Goal: Transaction & Acquisition: Purchase product/service

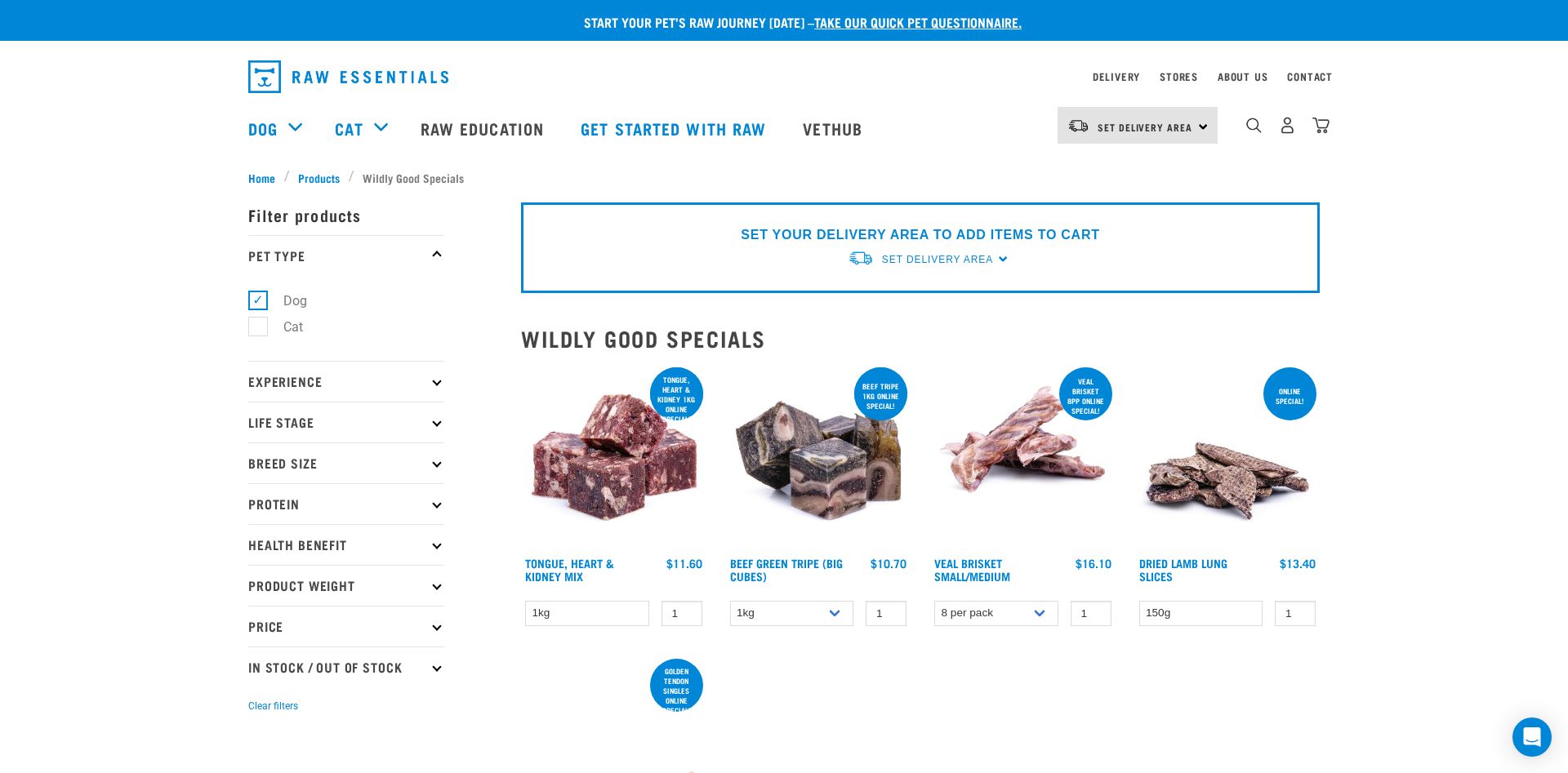
click at [996, 256] on div "SET YOUR DELIVERY AREA TO ADD ITEMS TO CART Set Delivery Area North Island Sout…" at bounding box center [920, 247] width 799 height 91
click at [943, 261] on span "Set Delivery Area" at bounding box center [938, 260] width 111 height 11
click at [916, 289] on link "[GEOGRAPHIC_DATA]" at bounding box center [929, 298] width 163 height 27
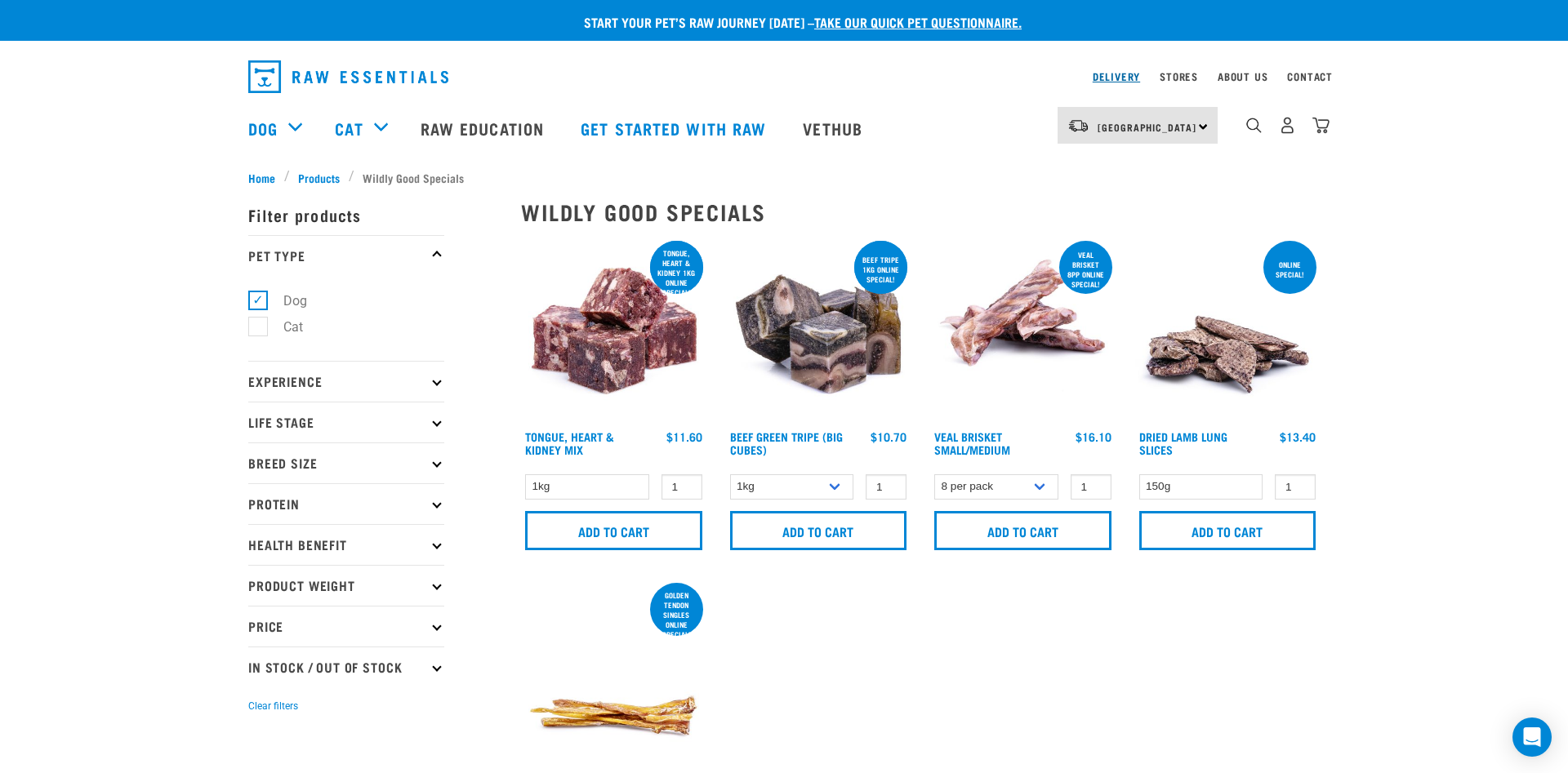
click at [1102, 77] on link "Delivery" at bounding box center [1116, 77] width 47 height 6
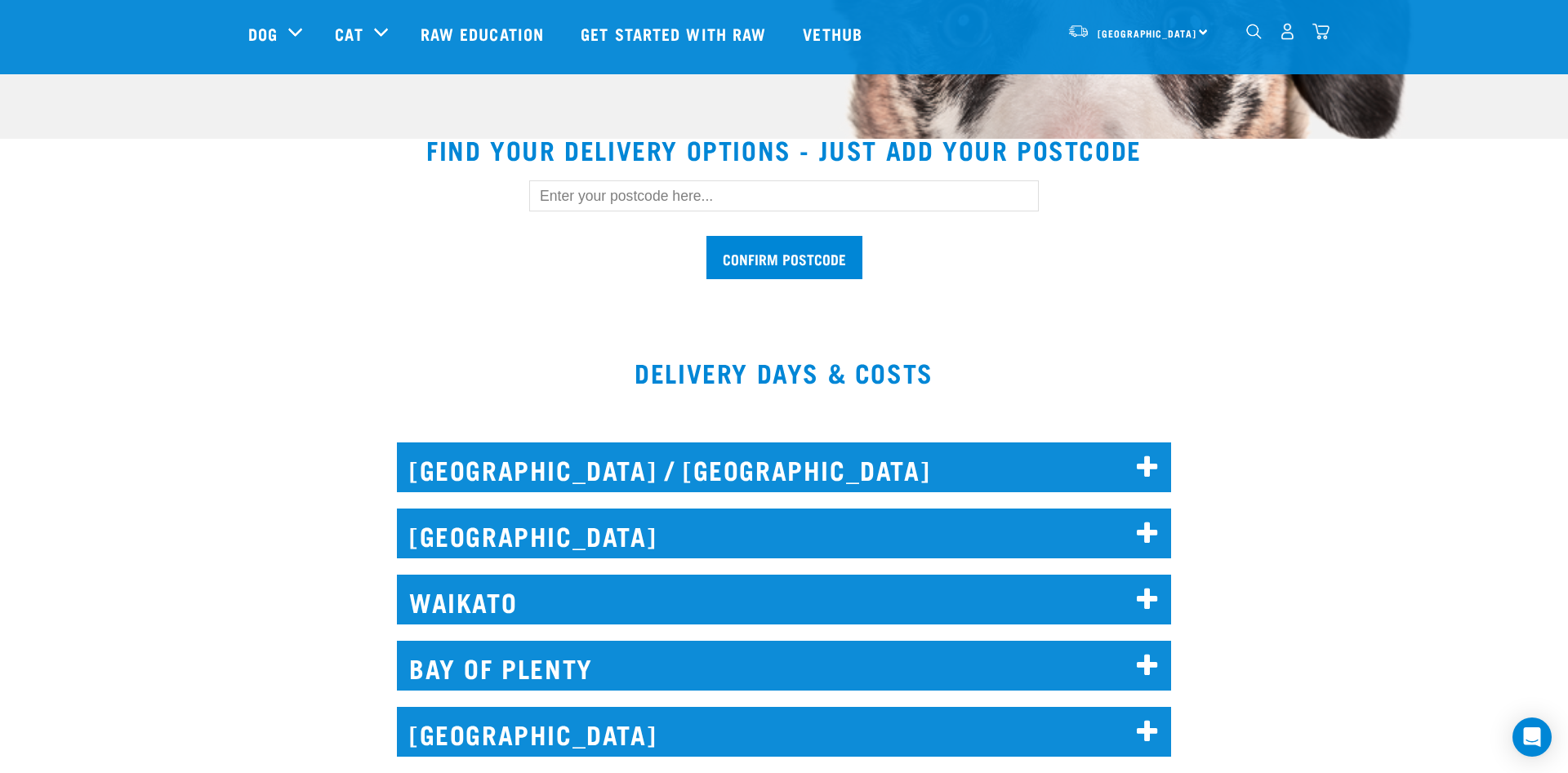
scroll to position [583, 0]
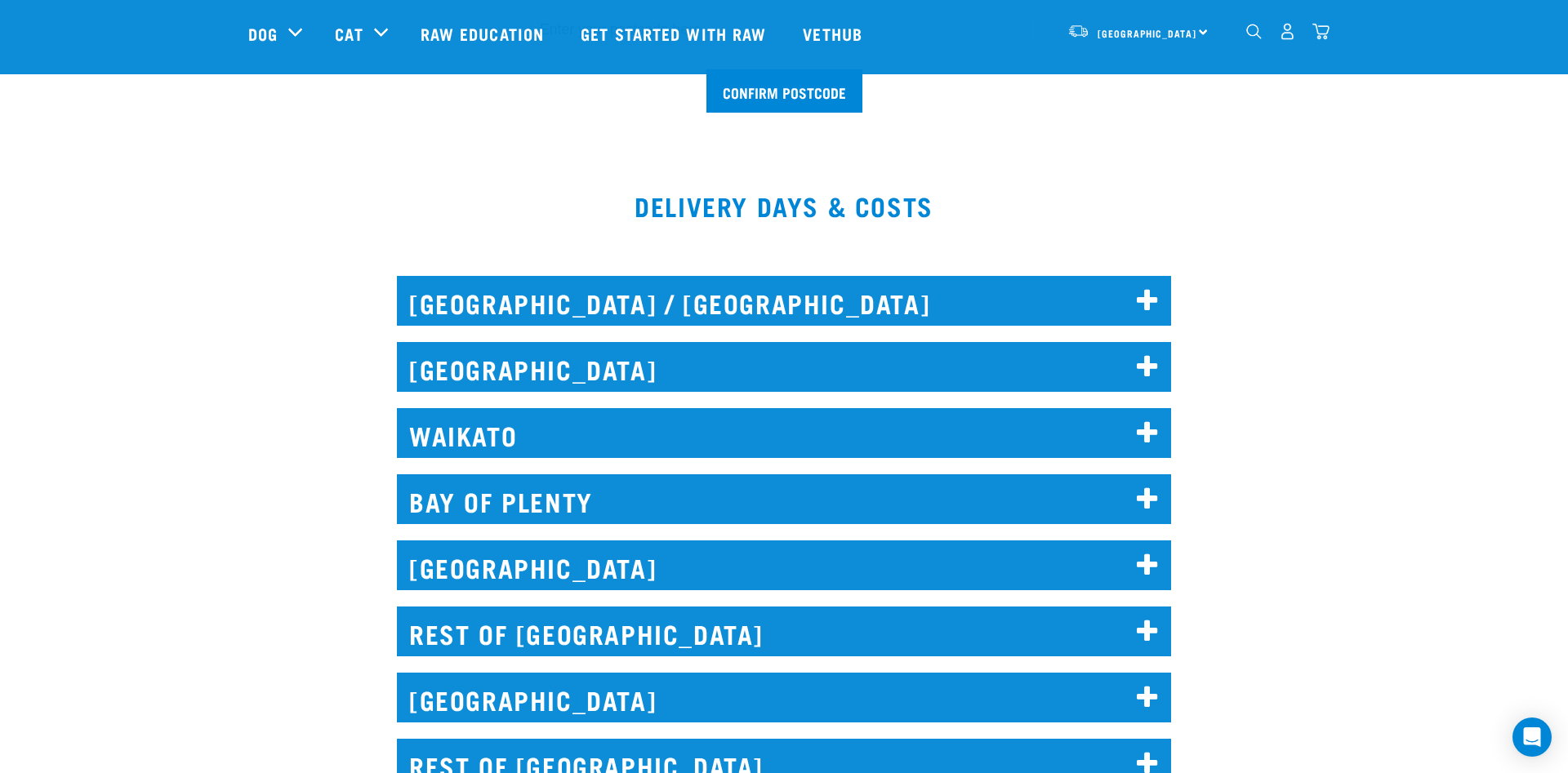
click at [699, 305] on h2 "NORTH AUCKLAND / WHANGAREI" at bounding box center [784, 301] width 774 height 50
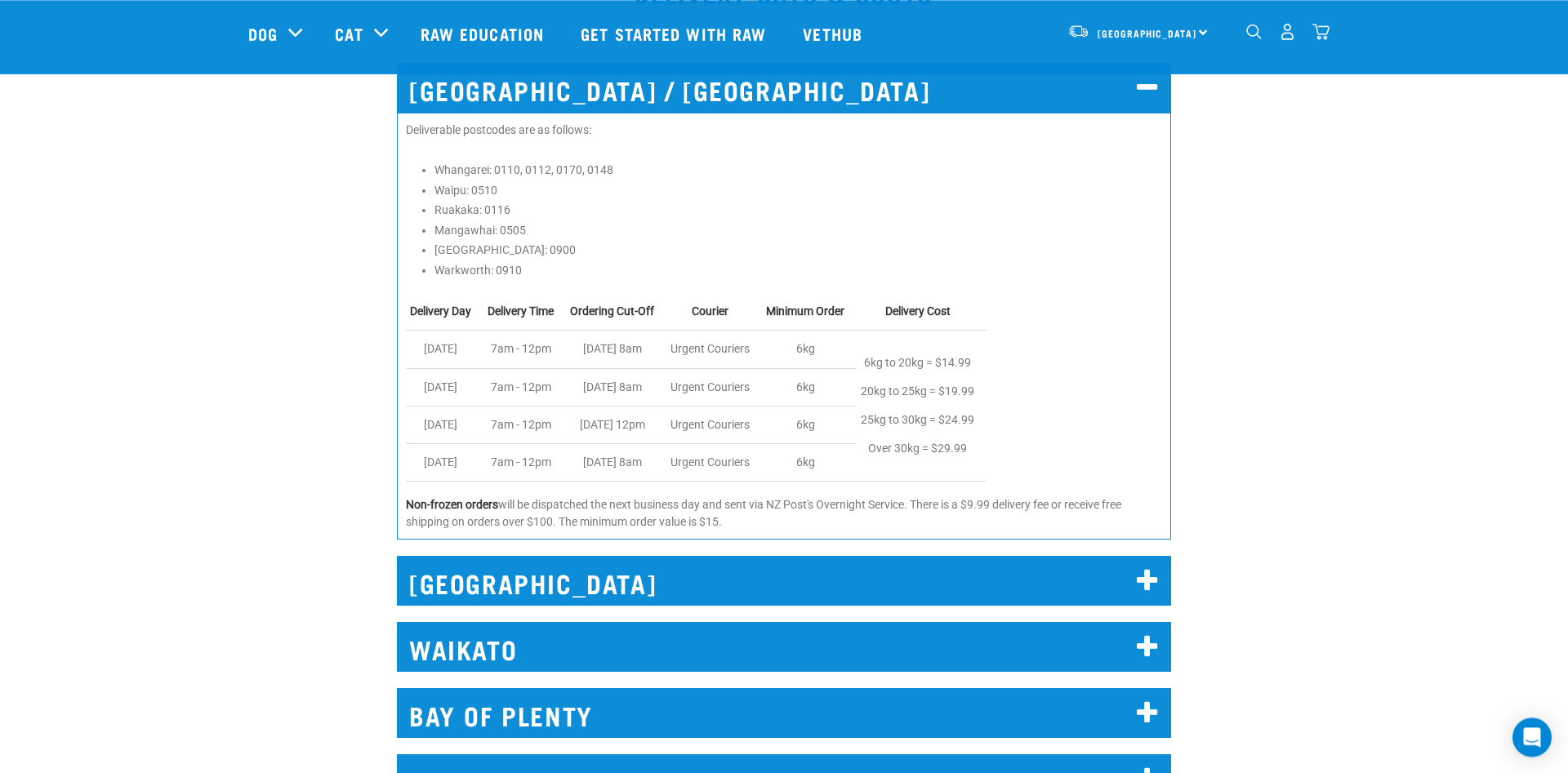
scroll to position [833, 0]
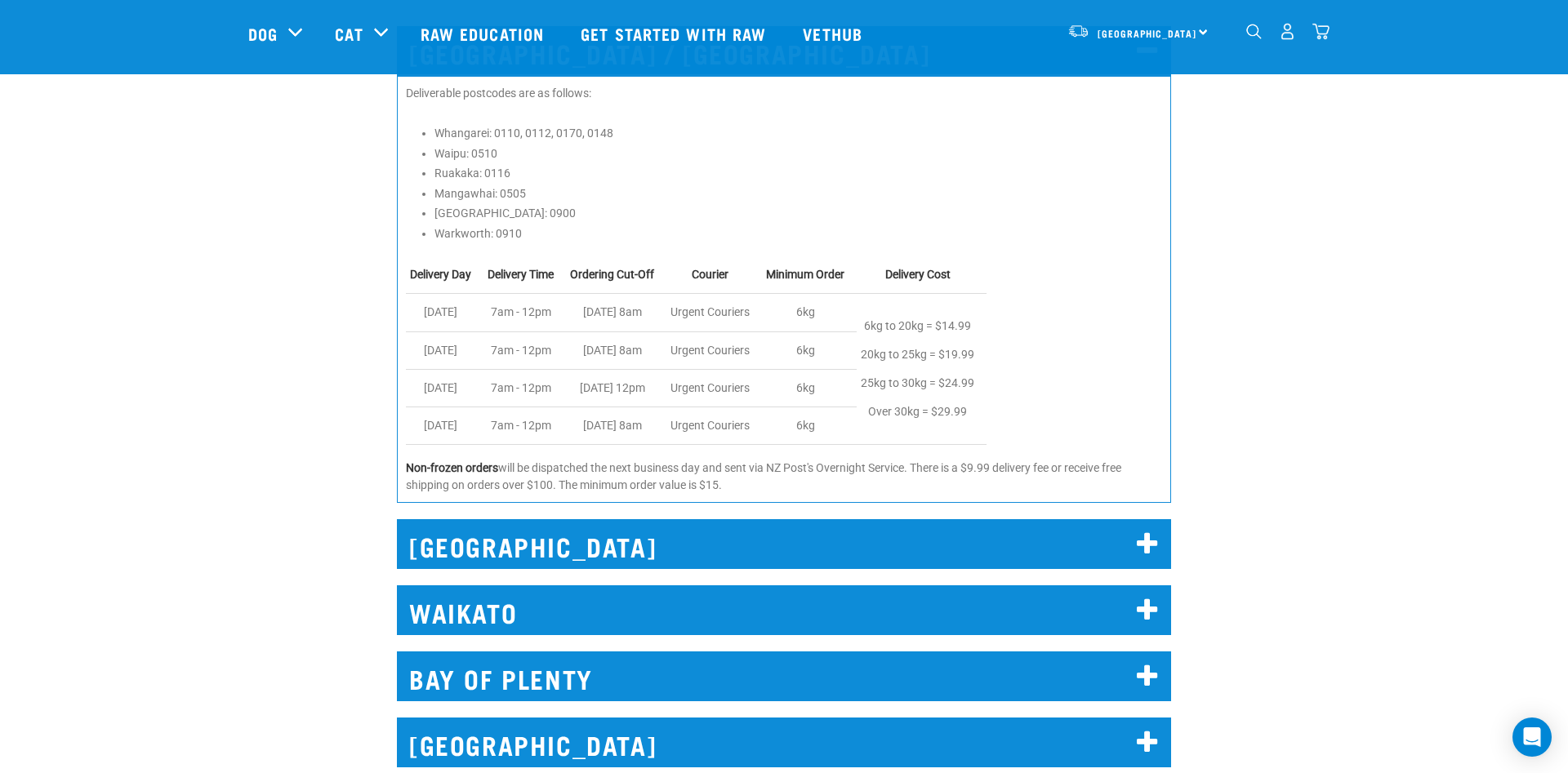
click at [602, 555] on h2 "[GEOGRAPHIC_DATA]" at bounding box center [784, 544] width 774 height 50
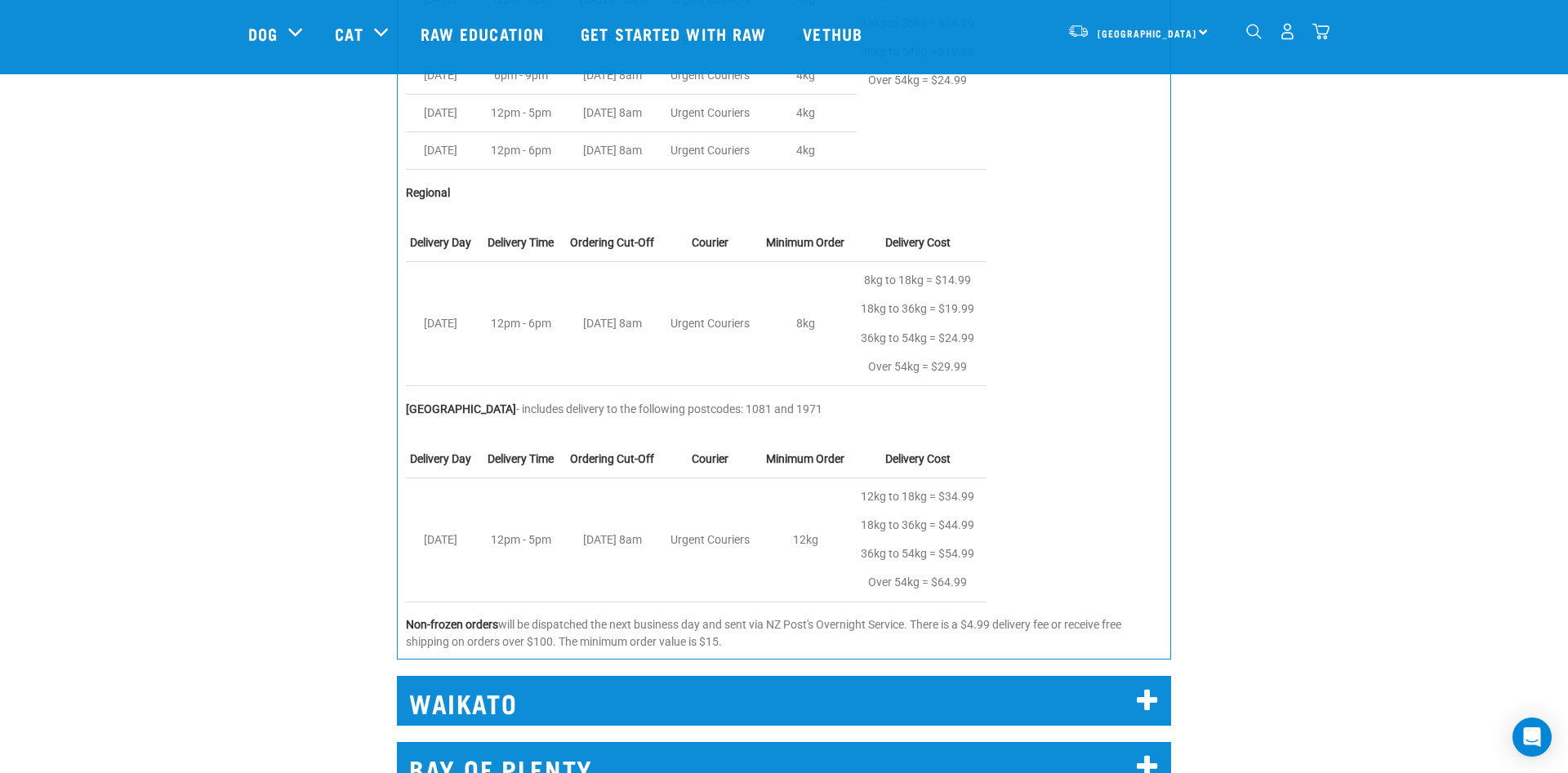
scroll to position [1250, 0]
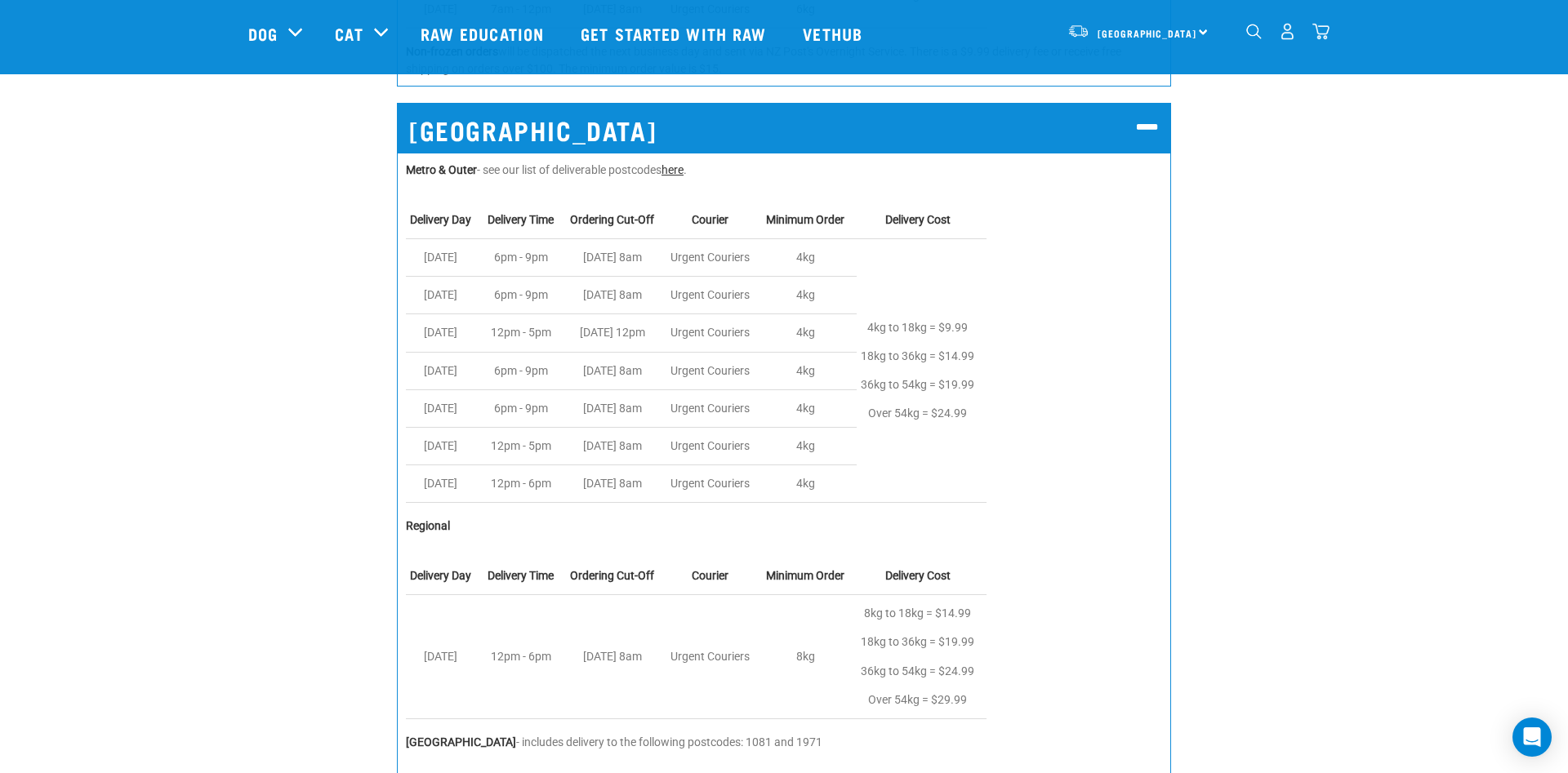
click at [684, 171] on link "here" at bounding box center [672, 171] width 22 height 13
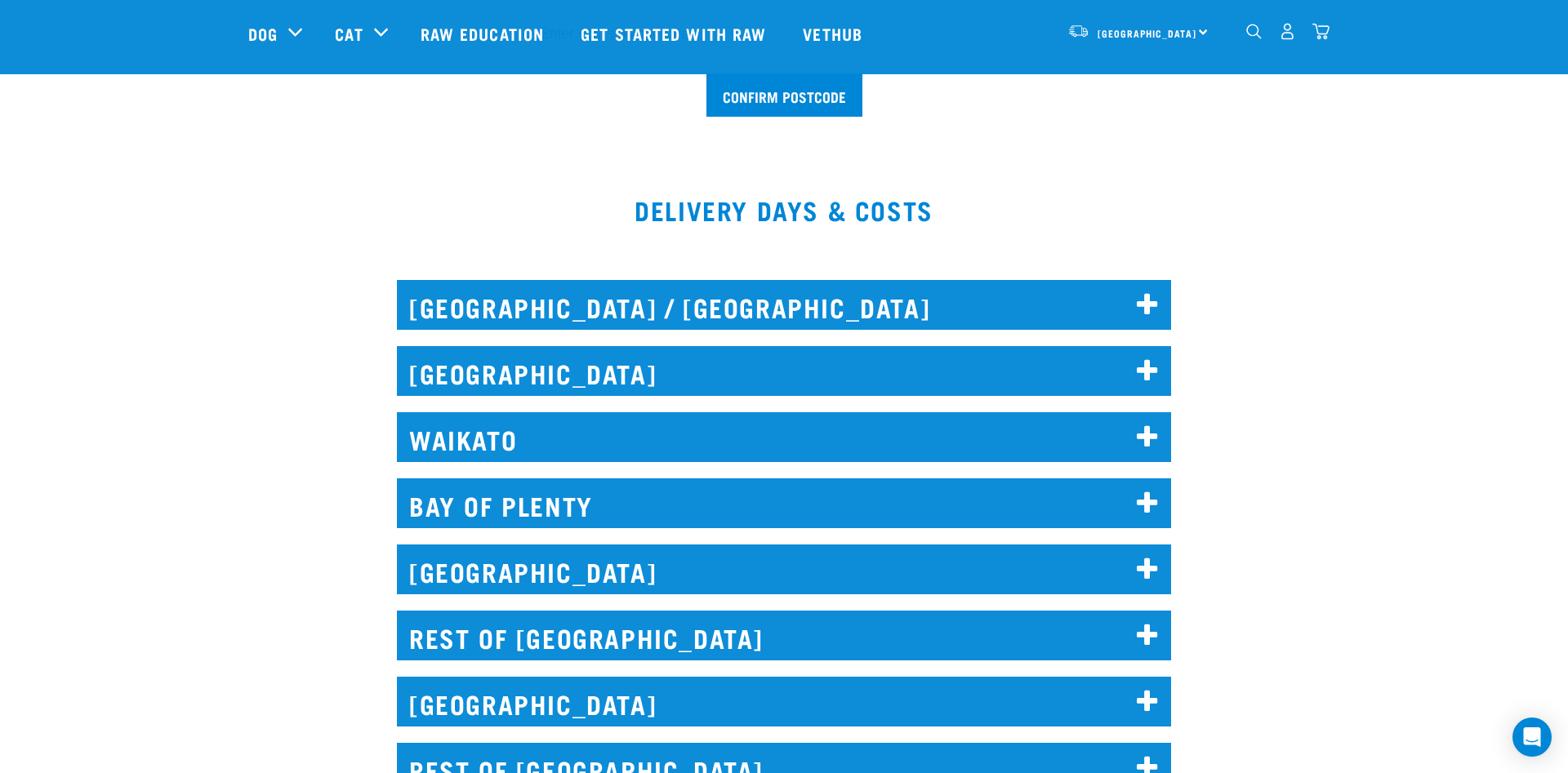
scroll to position [500, 0]
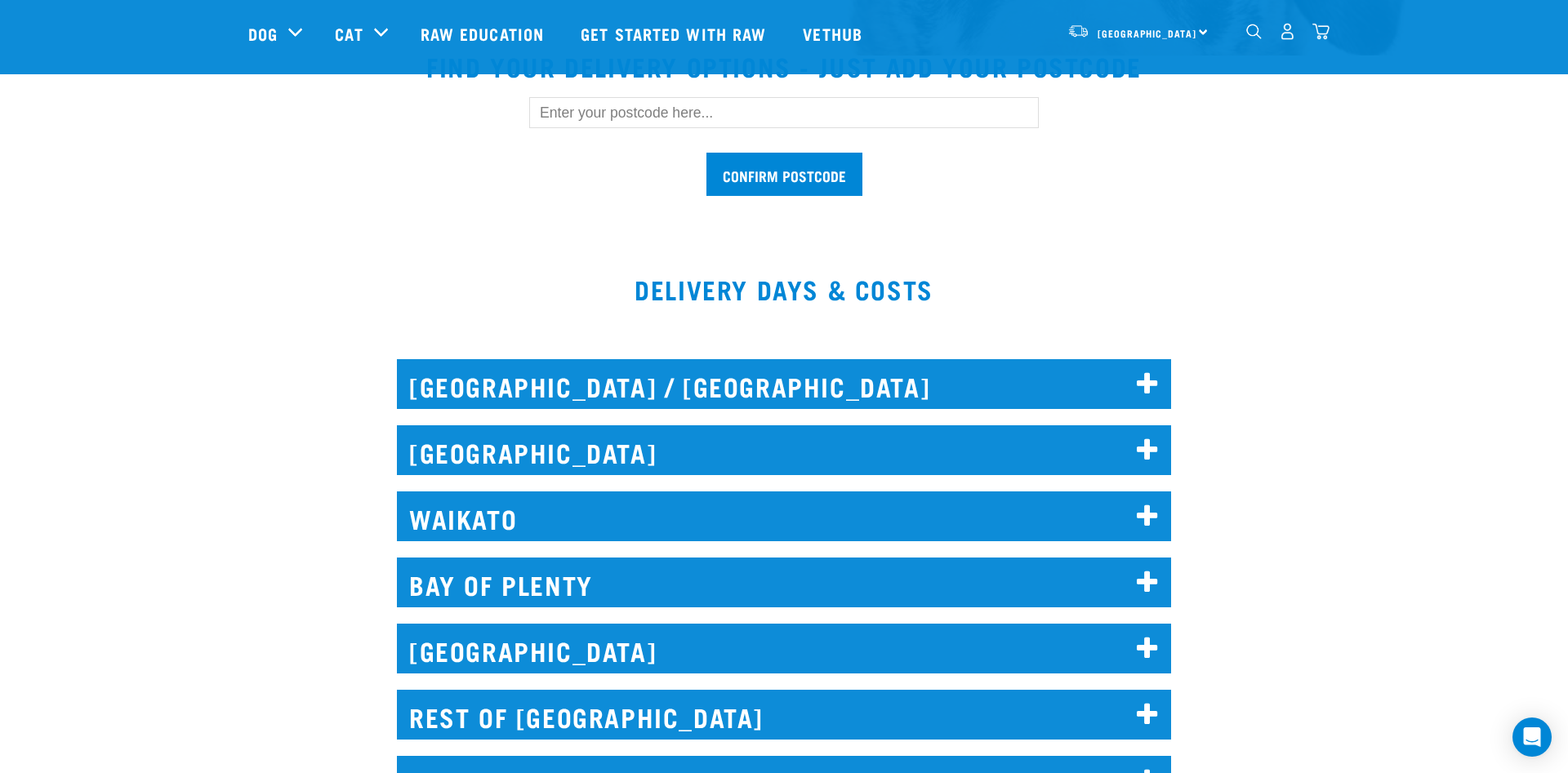
click at [574, 444] on h2 "[GEOGRAPHIC_DATA]" at bounding box center [784, 450] width 774 height 50
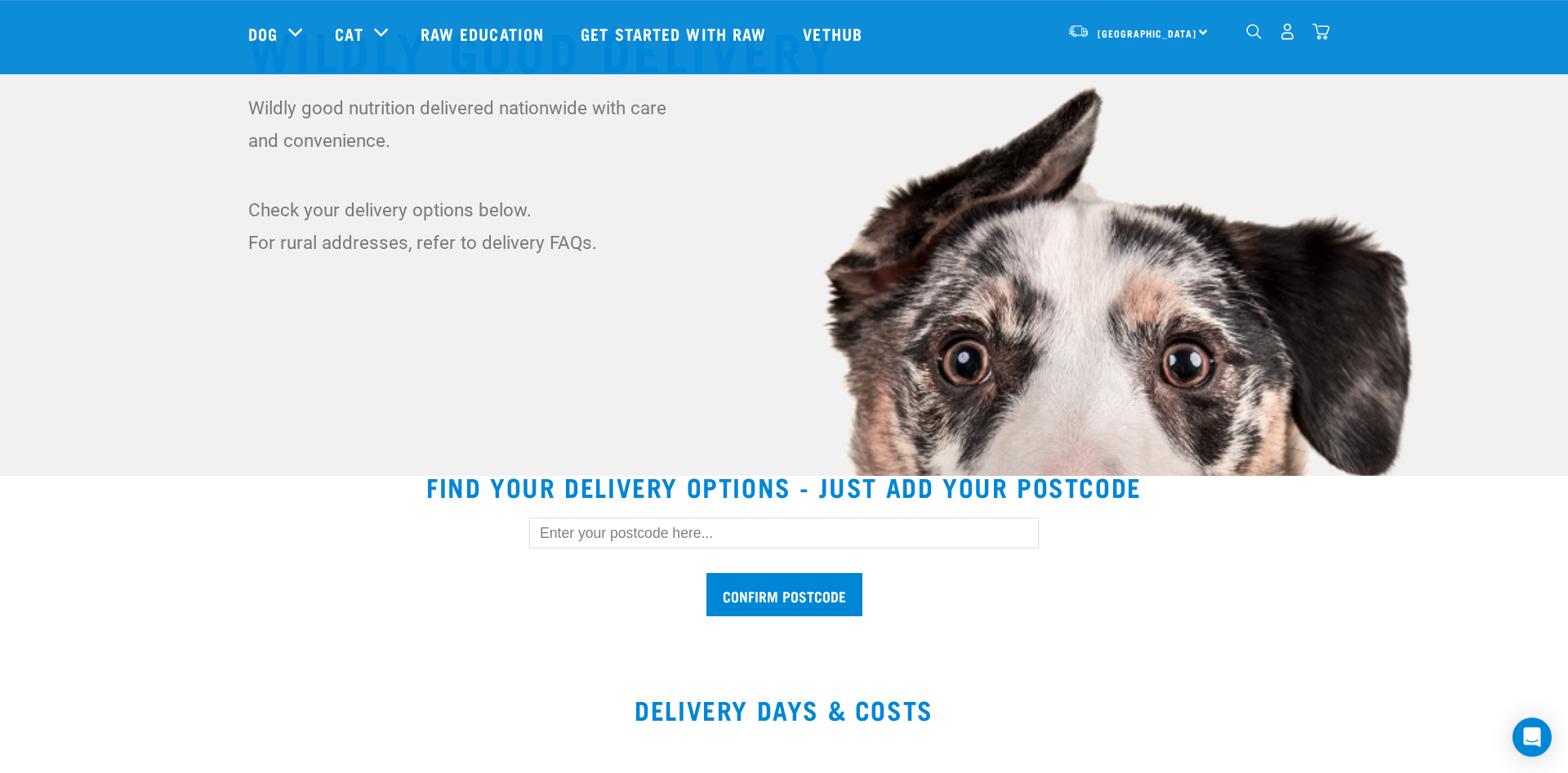
scroll to position [0, 0]
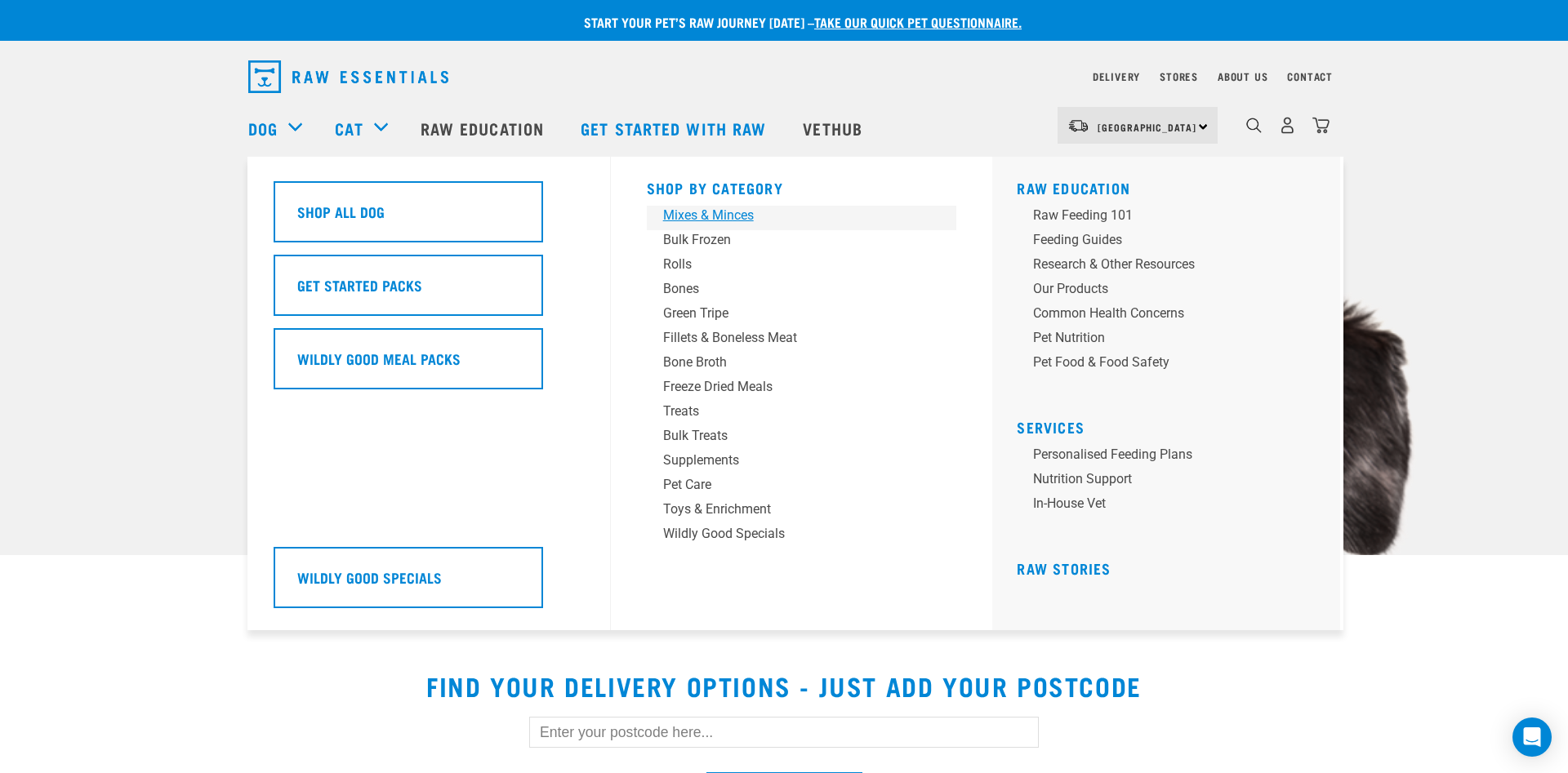
click at [721, 224] on div "Mixes & Minces" at bounding box center [790, 216] width 255 height 19
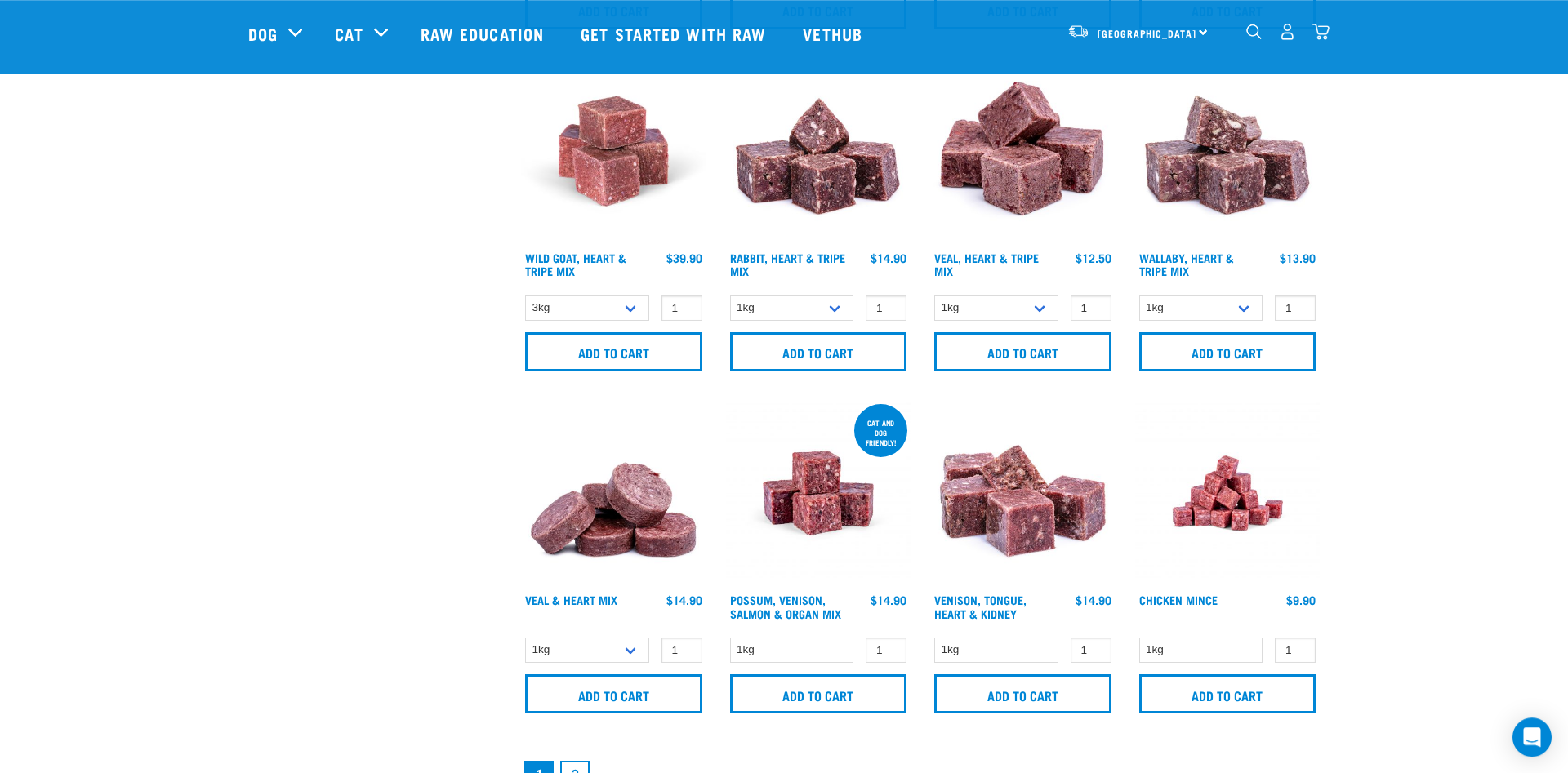
scroll to position [2249, 0]
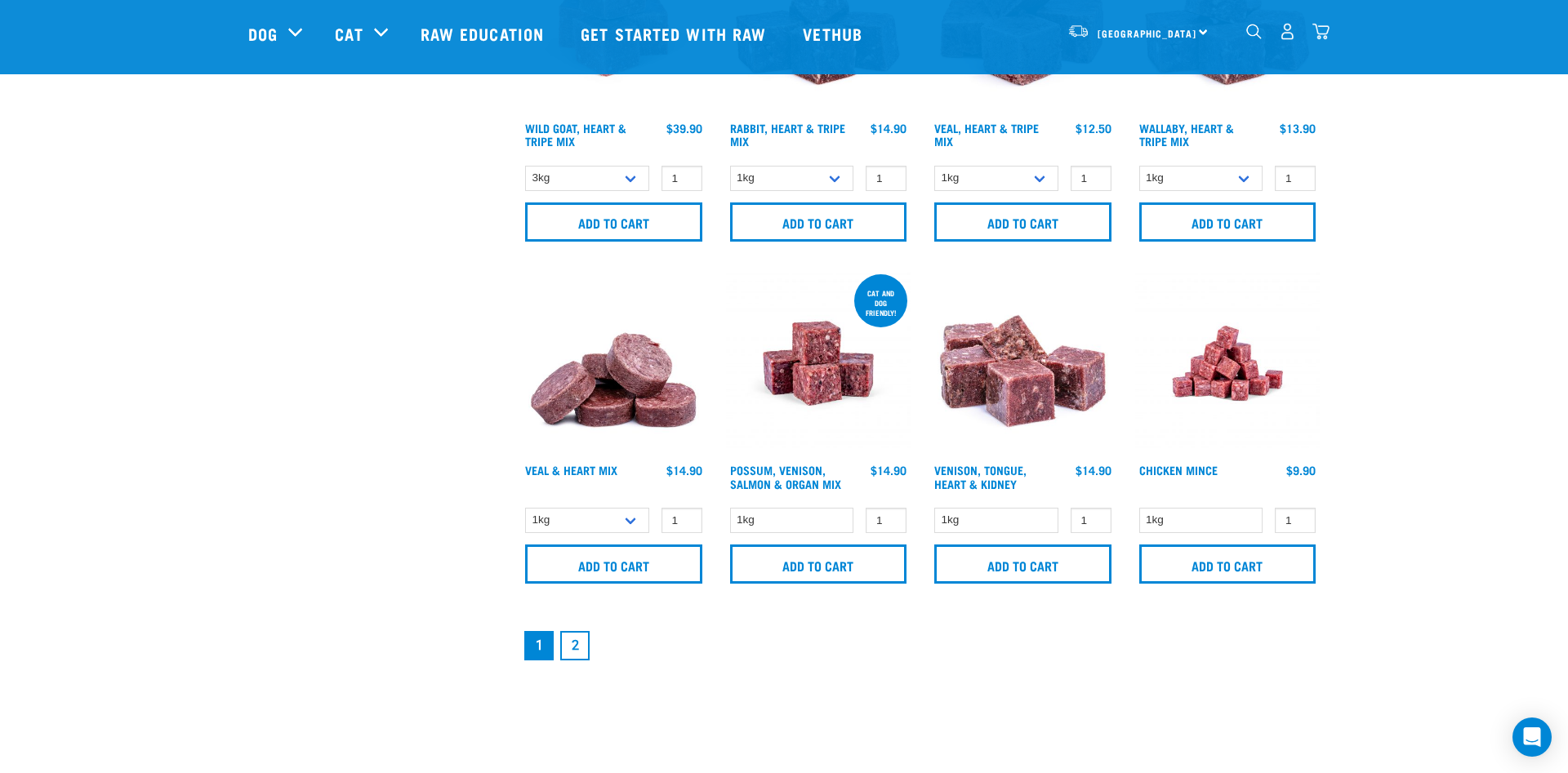
click at [573, 650] on link "2" at bounding box center [575, 646] width 30 height 30
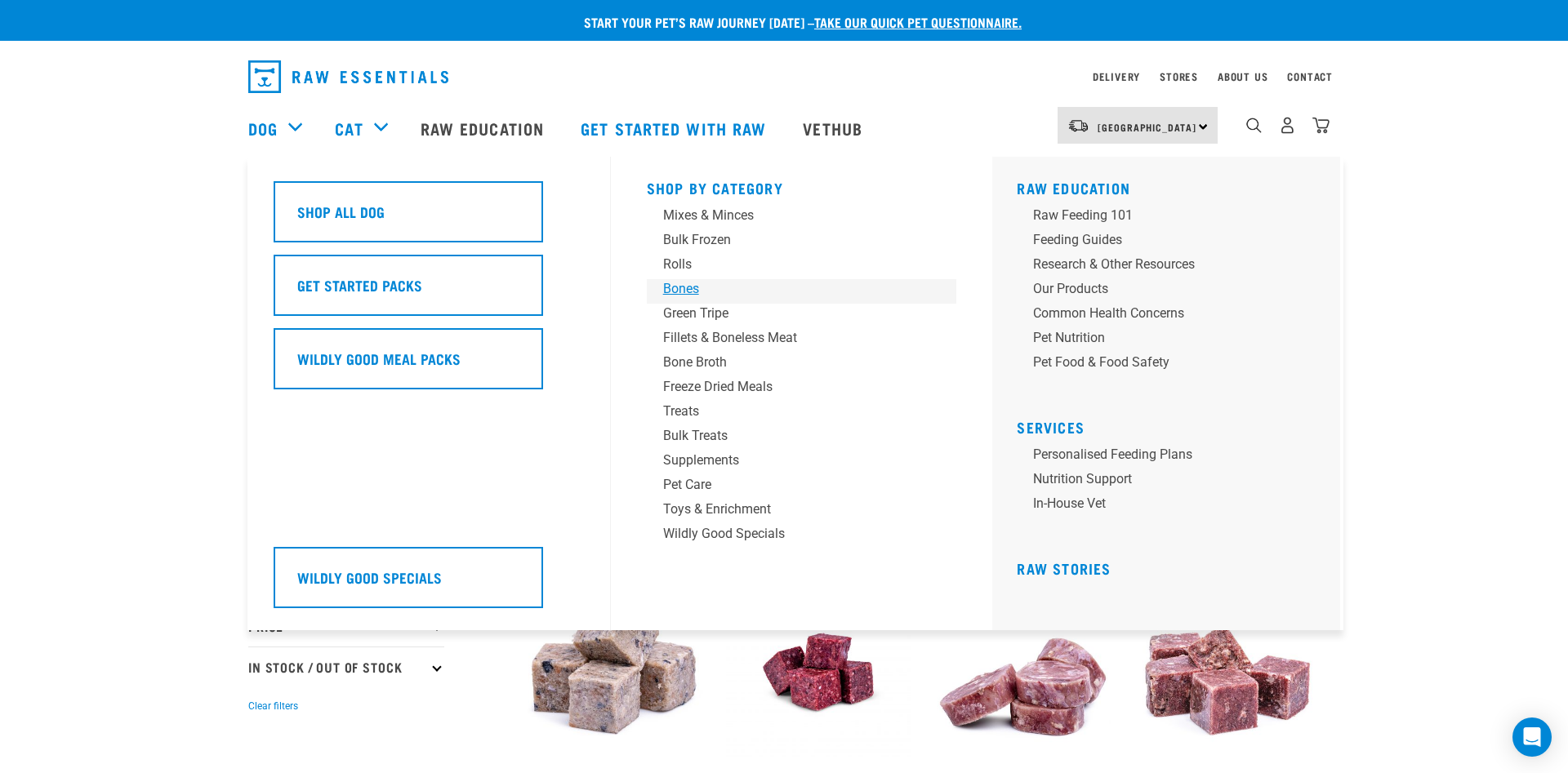
click at [684, 289] on div "Bones" at bounding box center [790, 289] width 255 height 19
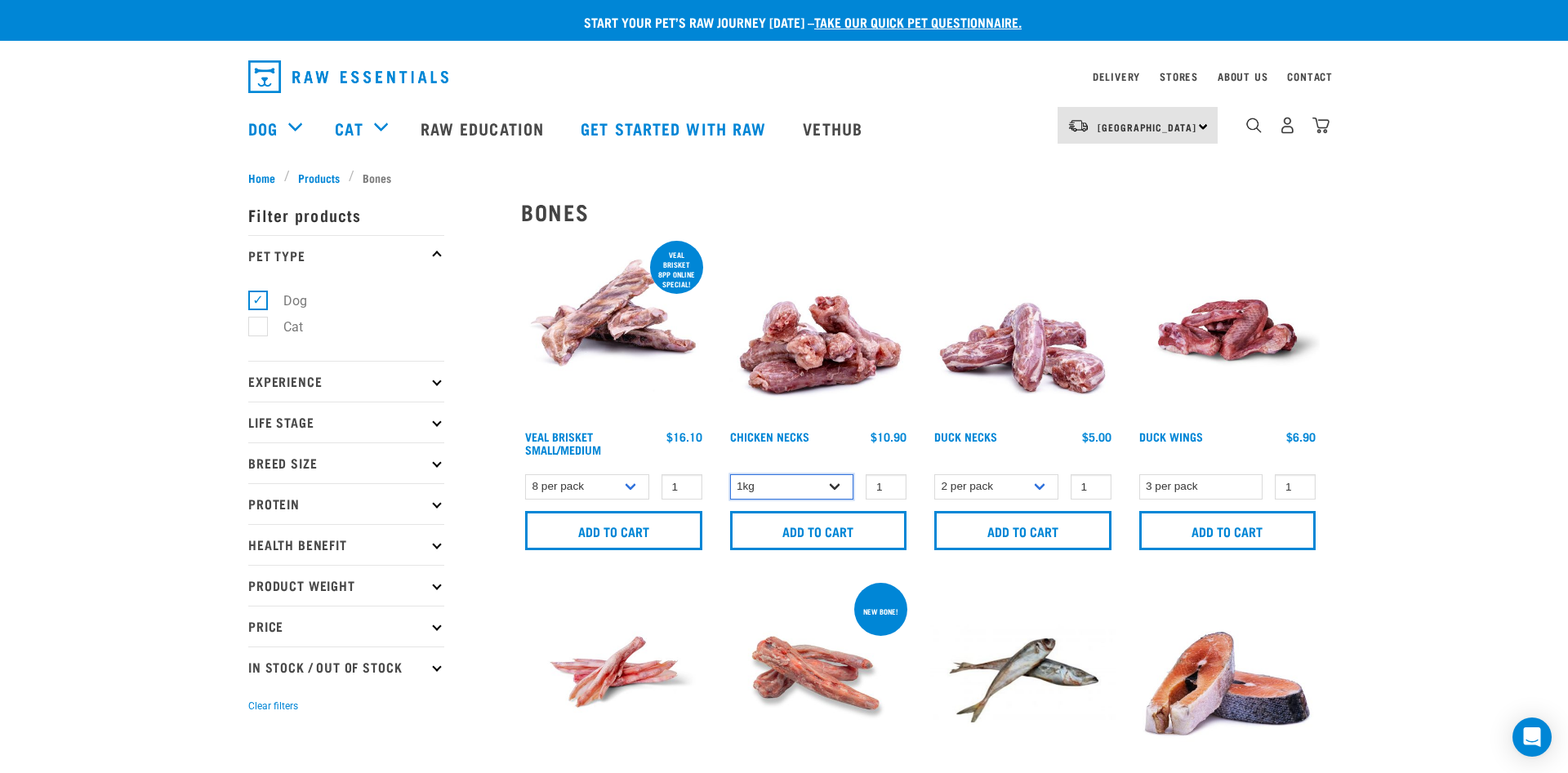
click at [730, 474] on select "1kg 2kg" at bounding box center [792, 487] width 125 height 25
click option "2kg" at bounding box center [0, 0] width 0 height 0
click at [730, 474] on select "1kg 2kg" at bounding box center [792, 487] width 125 height 25
select select "363"
click option "1kg" at bounding box center [0, 0] width 0 height 0
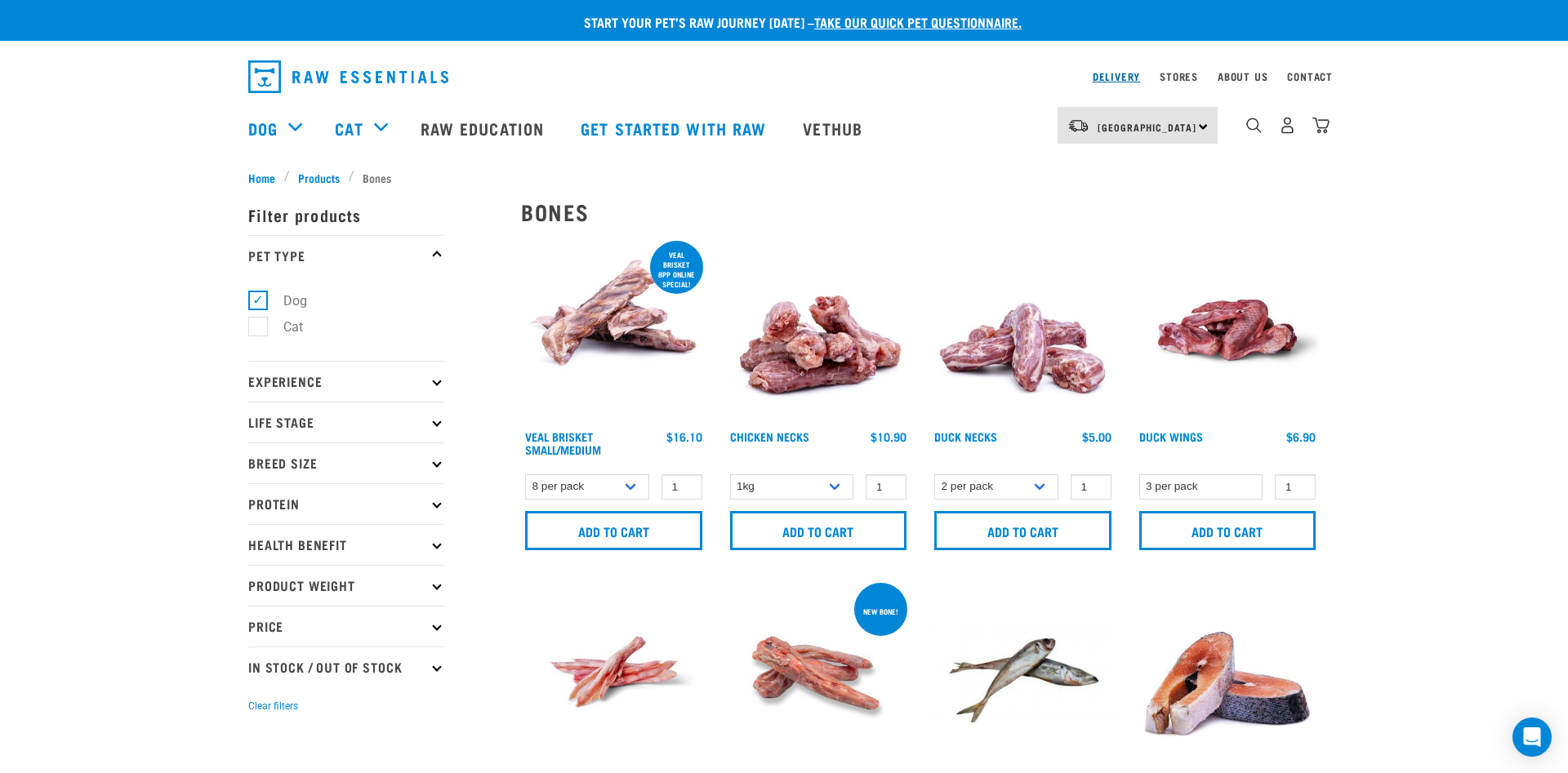
click at [1115, 74] on link "Delivery" at bounding box center [1116, 77] width 47 height 6
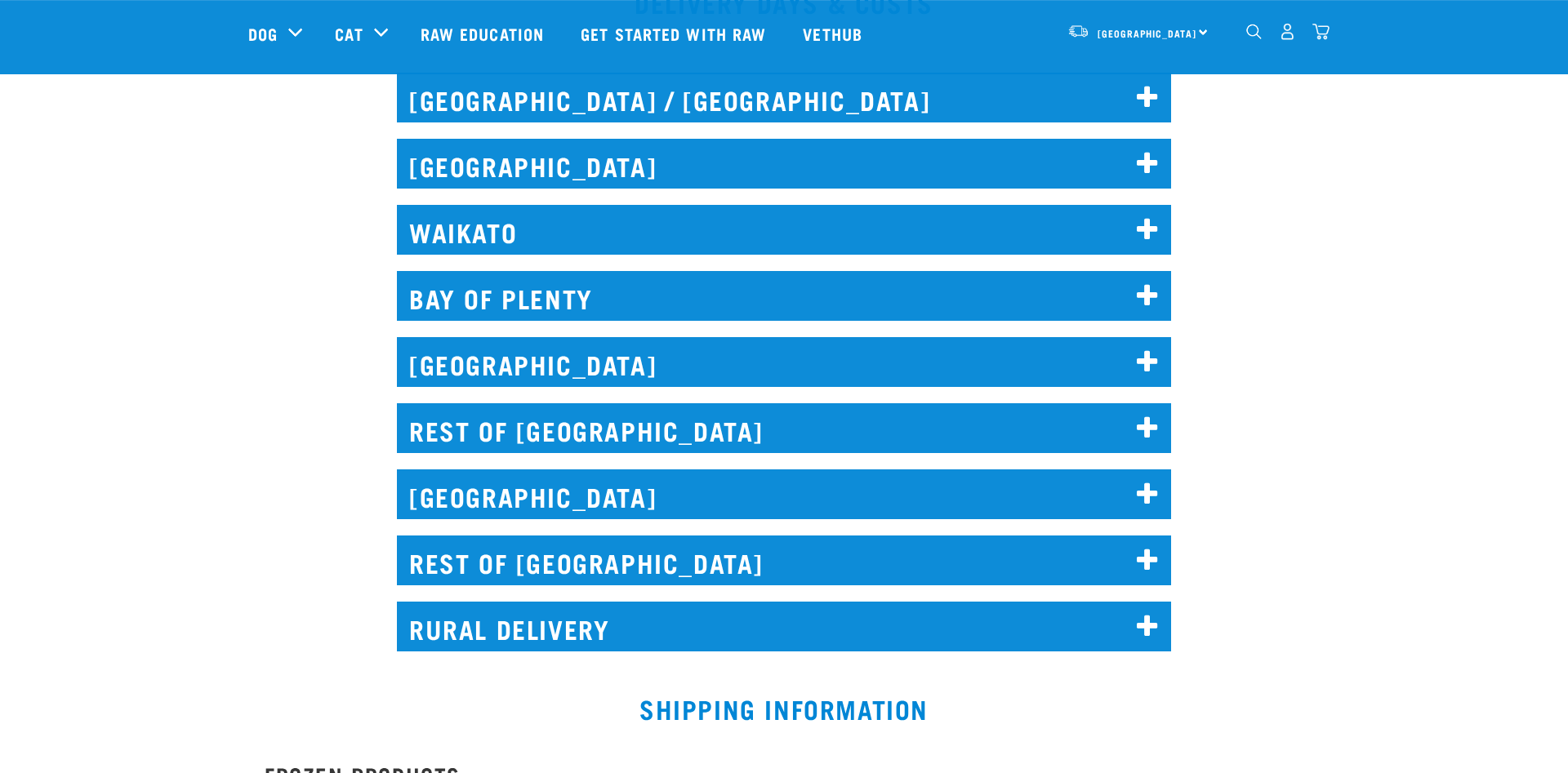
scroll to position [833, 0]
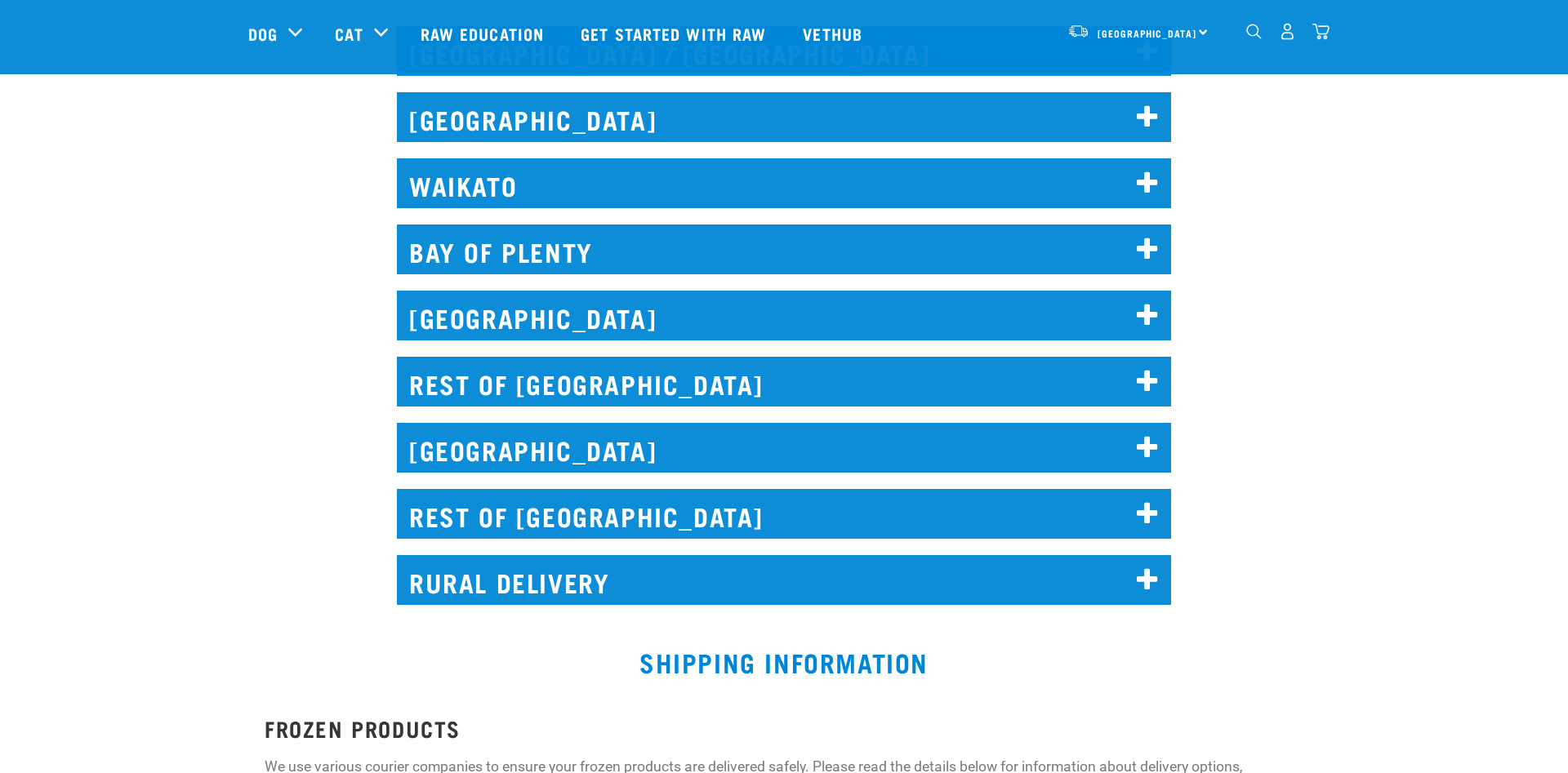
click at [764, 127] on h2 "[GEOGRAPHIC_DATA]" at bounding box center [784, 117] width 774 height 50
